Goal: Information Seeking & Learning: Find contact information

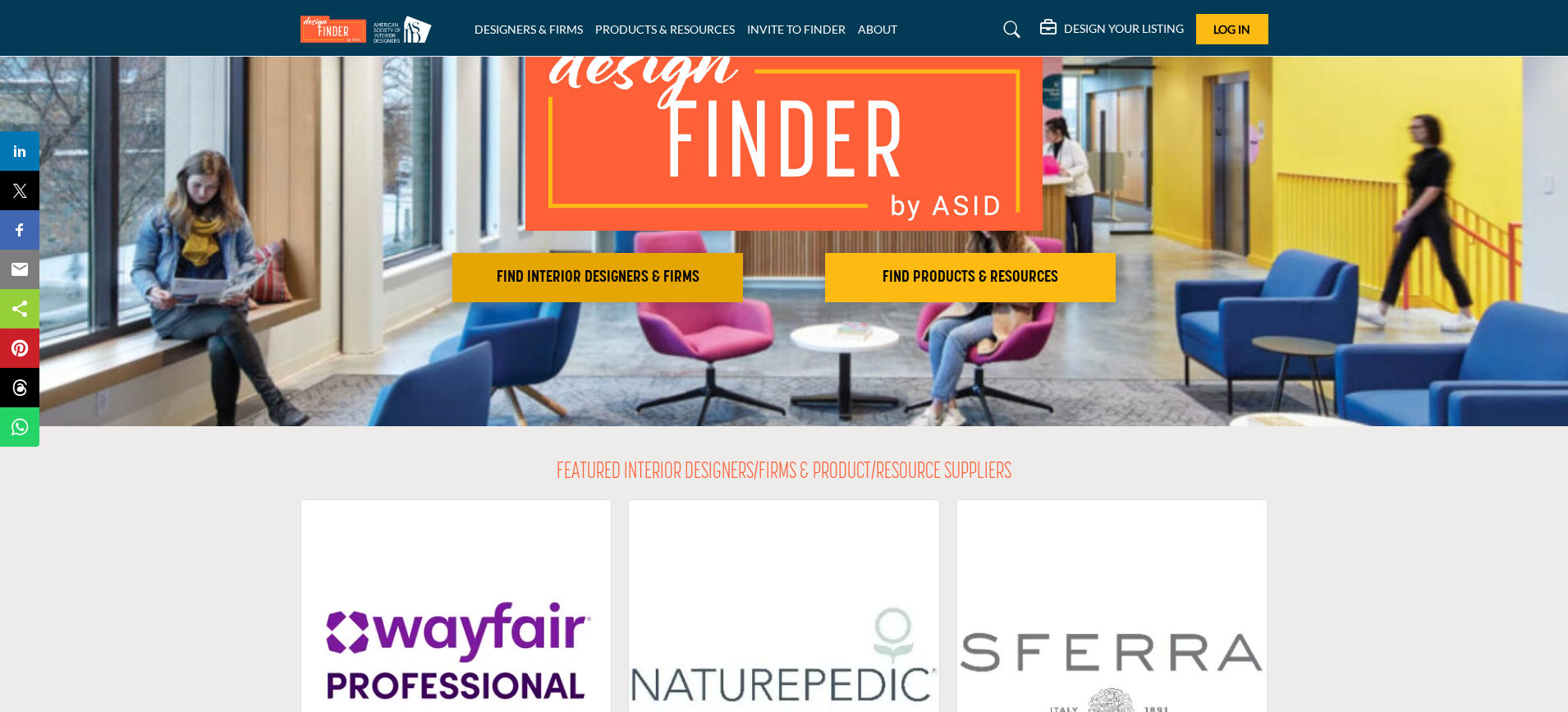
click at [570, 266] on button "FIND INTERIOR DESIGNERS & FIRMS" at bounding box center [597, 277] width 290 height 49
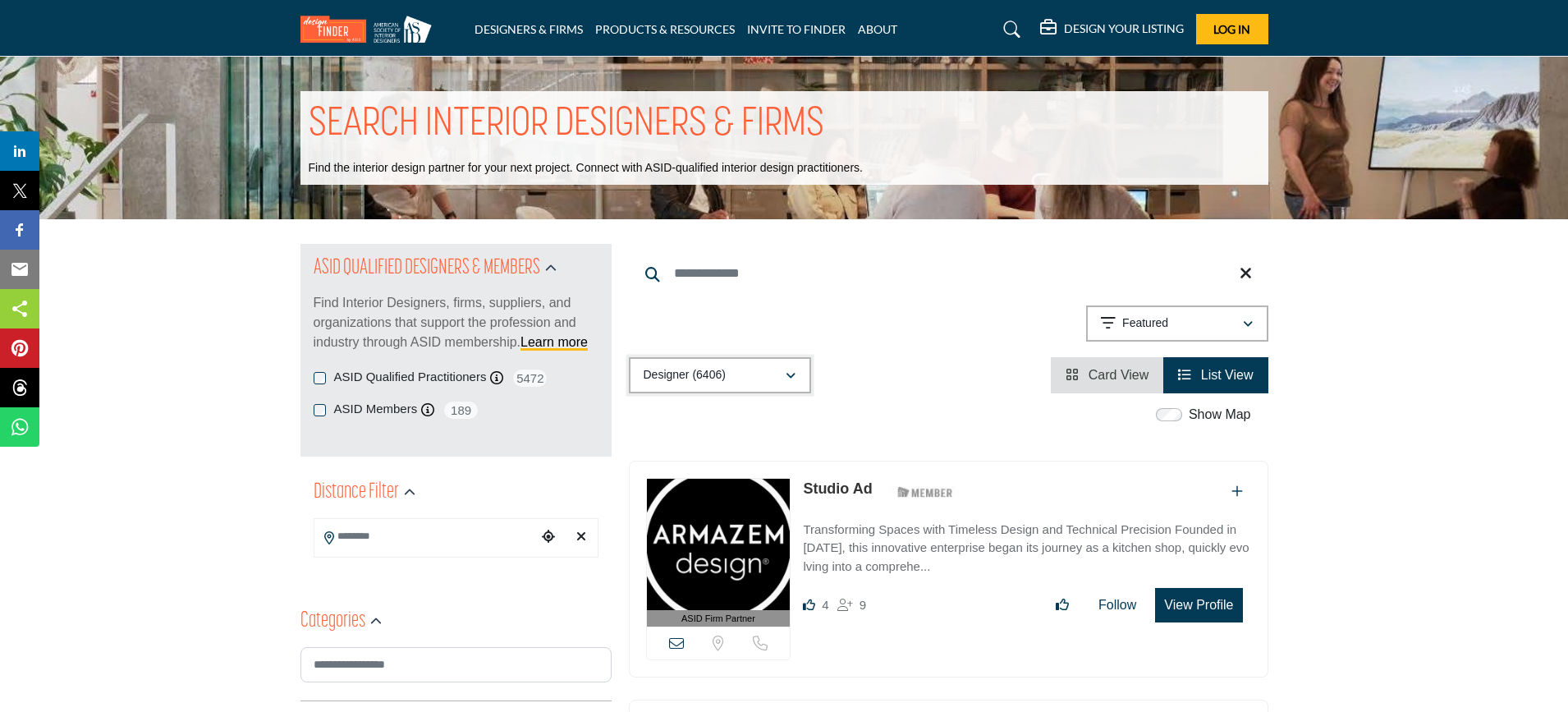
click at [787, 370] on div "button" at bounding box center [791, 375] width 12 height 15
click at [829, 316] on div "Showing 21 results out of 6406 Featured" at bounding box center [948, 326] width 639 height 42
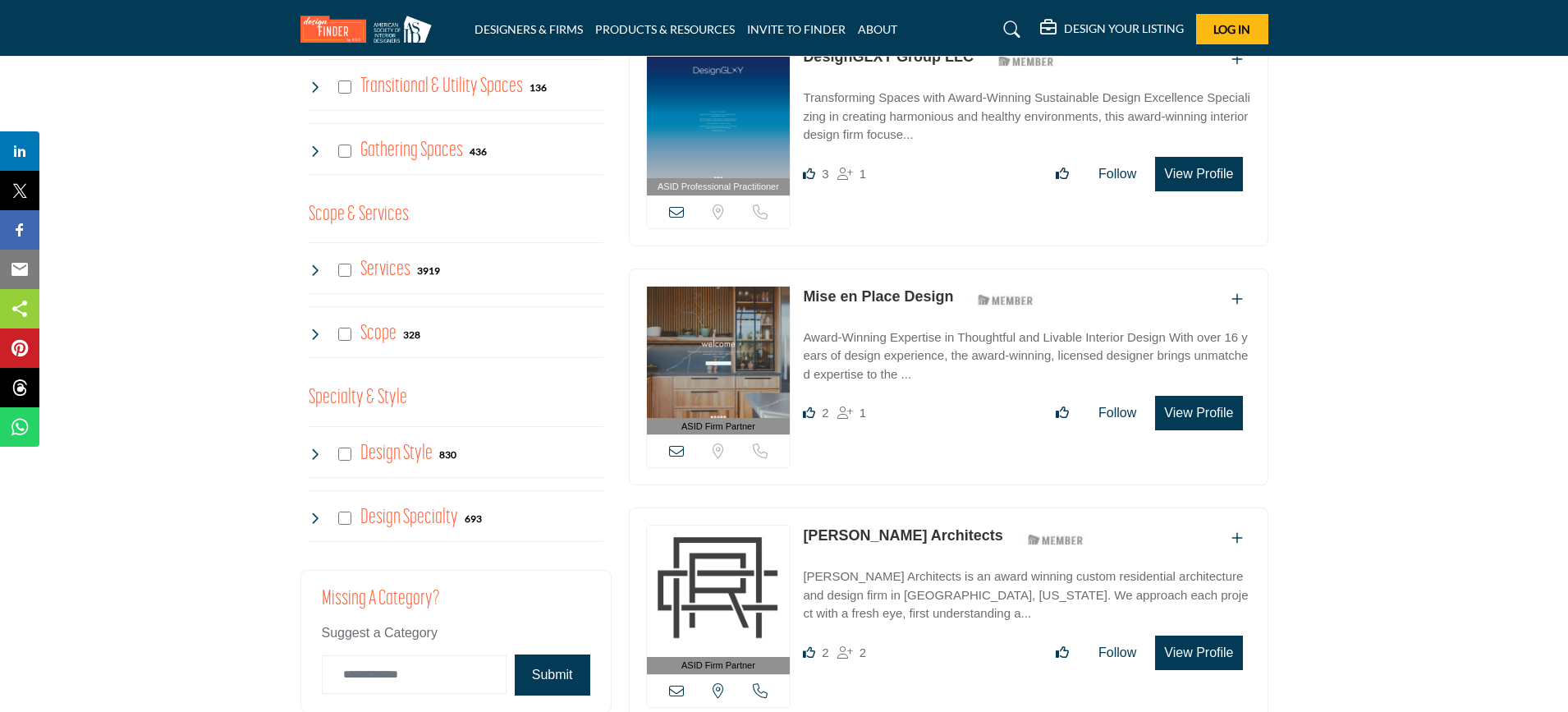
scroll to position [1067, 0]
